Goal: Navigation & Orientation: Find specific page/section

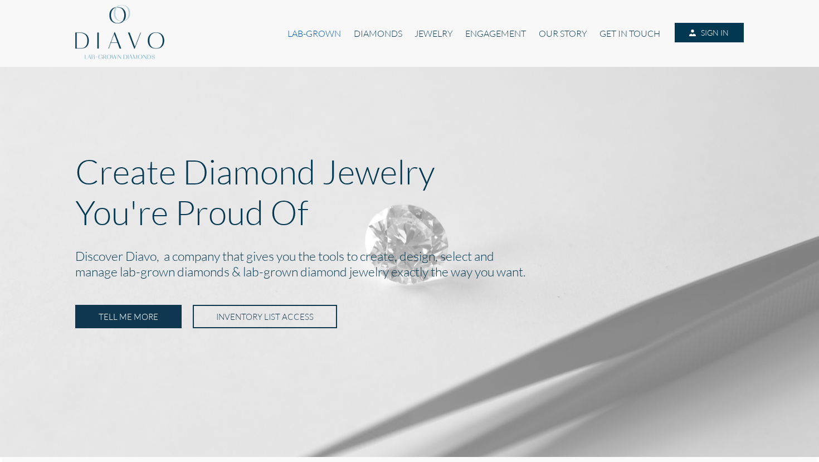
click at [324, 35] on link "LAB-GROWN" at bounding box center [314, 33] width 66 height 21
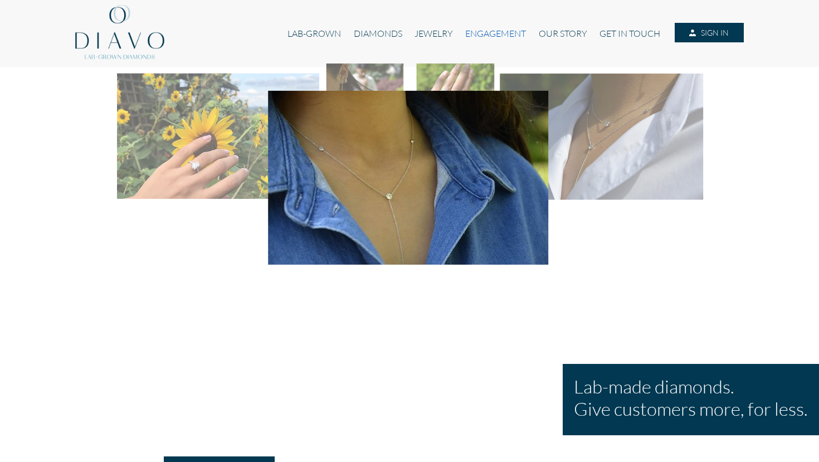
click at [468, 32] on link "ENGAGEMENT" at bounding box center [495, 33] width 73 height 21
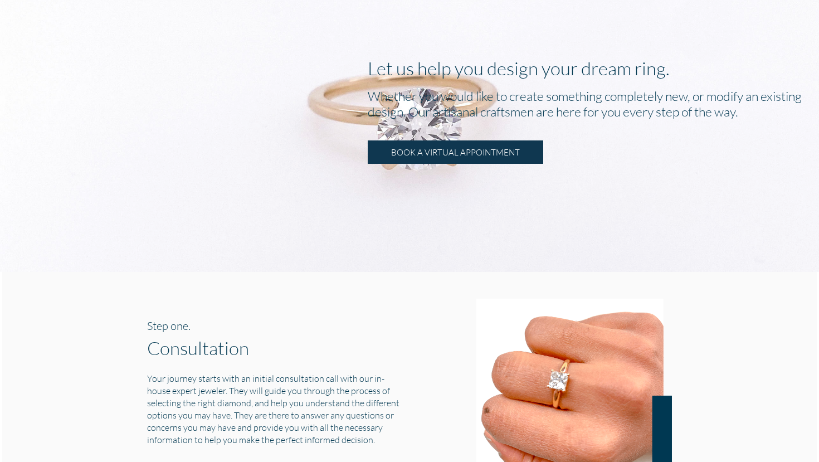
scroll to position [540, 0]
